Goal: Task Accomplishment & Management: Complete application form

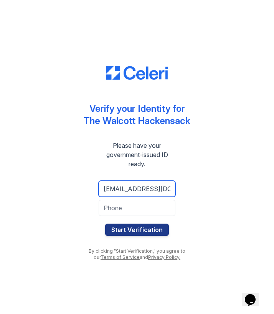
type input "[EMAIL_ADDRESS][DOMAIN_NAME]"
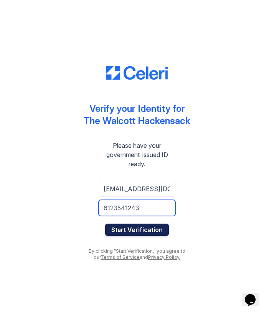
type input "6123541243"
click at [130, 230] on button "Start Verification" at bounding box center [137, 230] width 64 height 12
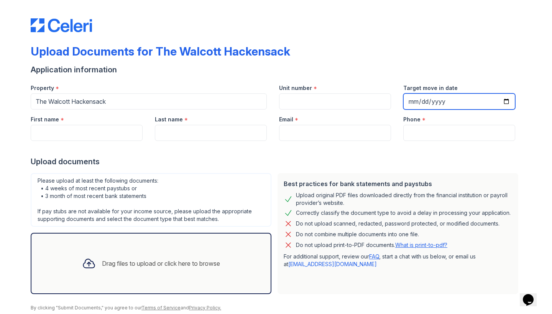
click at [451, 99] on input "Target move in date" at bounding box center [459, 102] width 112 height 16
type input "2025-08-25"
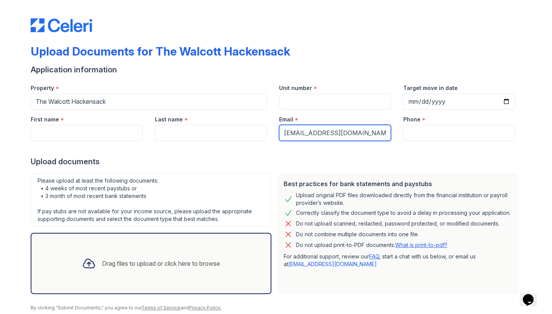
type input "jvdat49ers@icloud.com"
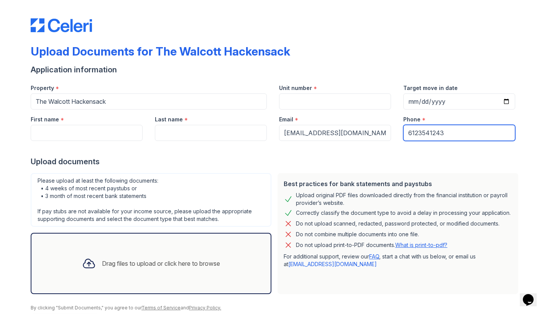
type input "6123541243"
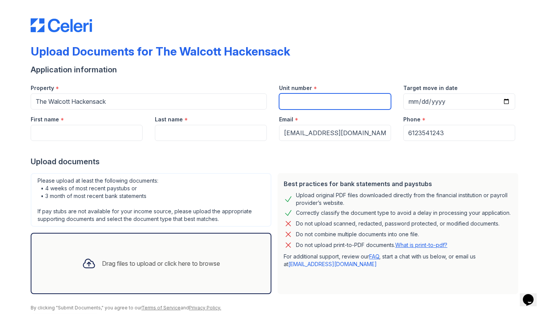
click at [306, 103] on input "Unit number" at bounding box center [335, 102] width 112 height 16
type input "350"
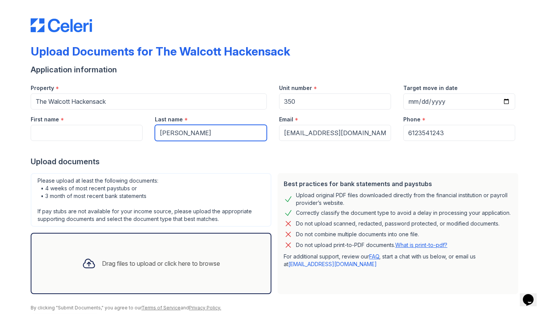
type input "Van Dusen"
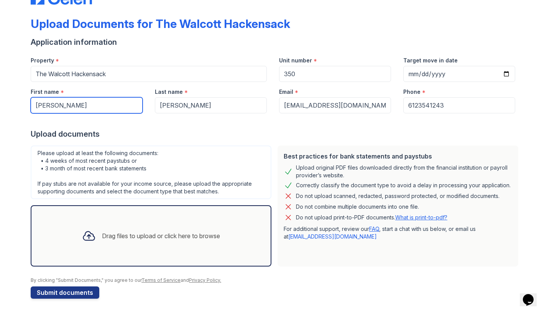
scroll to position [28, 0]
type input "Jacob"
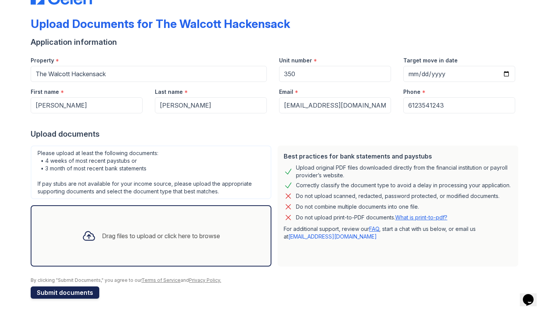
click at [72, 291] on button "Submit documents" at bounding box center [65, 293] width 69 height 12
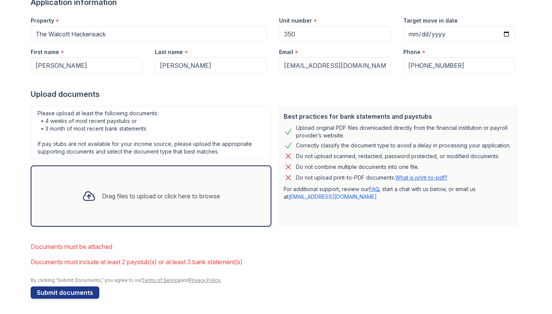
scroll to position [89, 0]
